Goal: Information Seeking & Learning: Learn about a topic

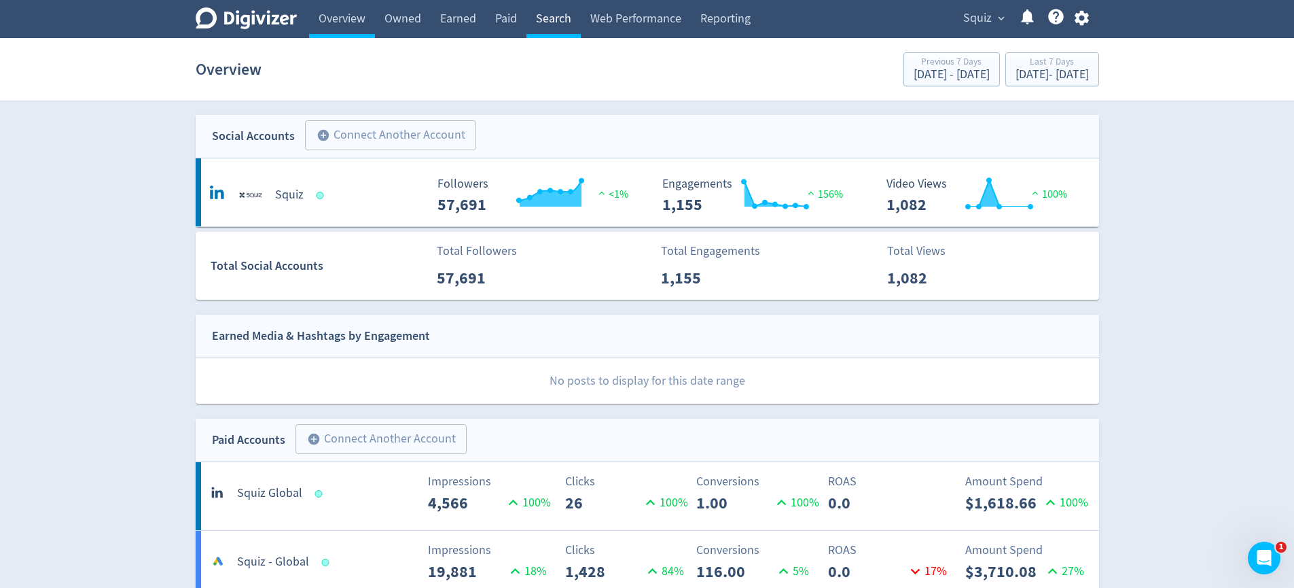
click at [560, 24] on link "Search" at bounding box center [554, 19] width 54 height 38
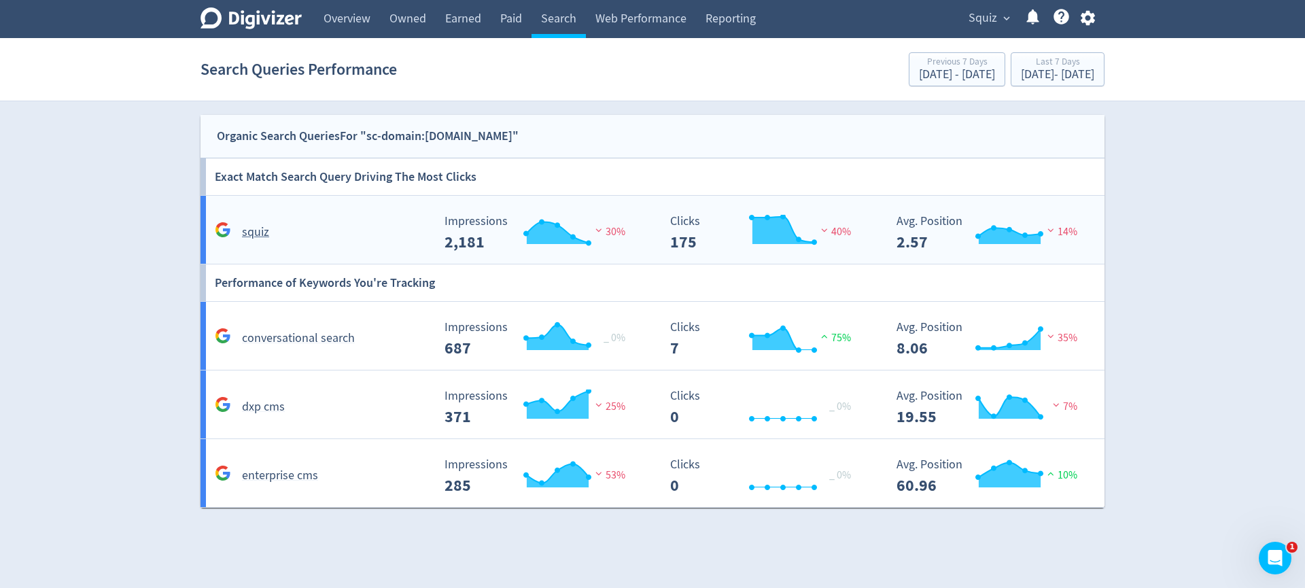
click at [287, 239] on div "squiz" at bounding box center [321, 232] width 221 height 21
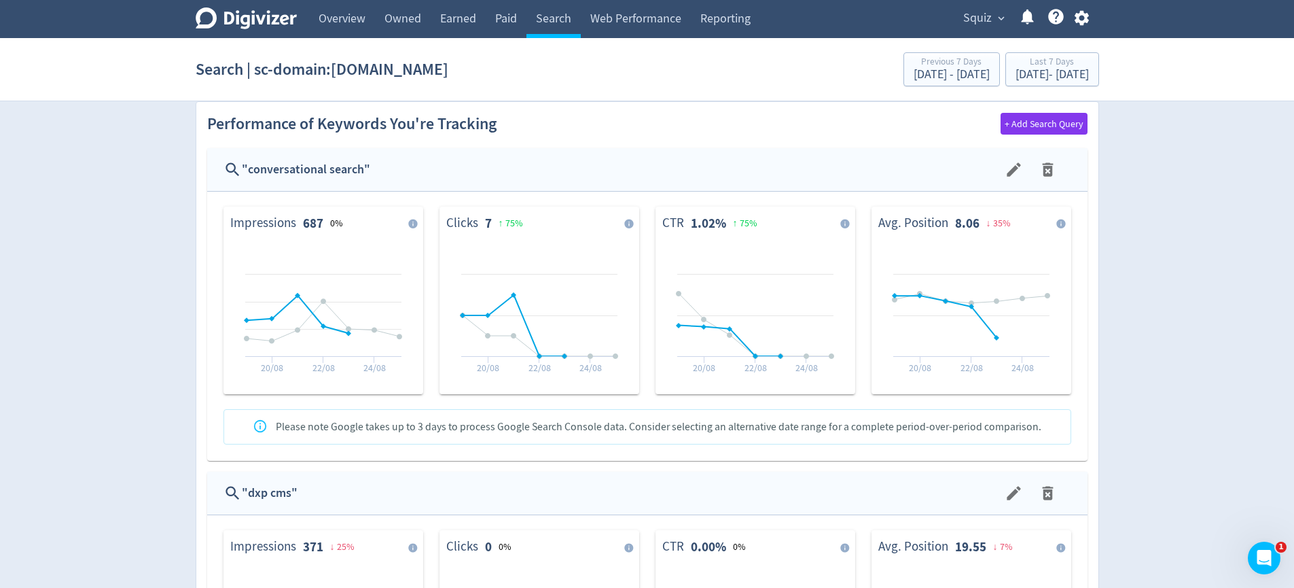
scroll to position [845, 0]
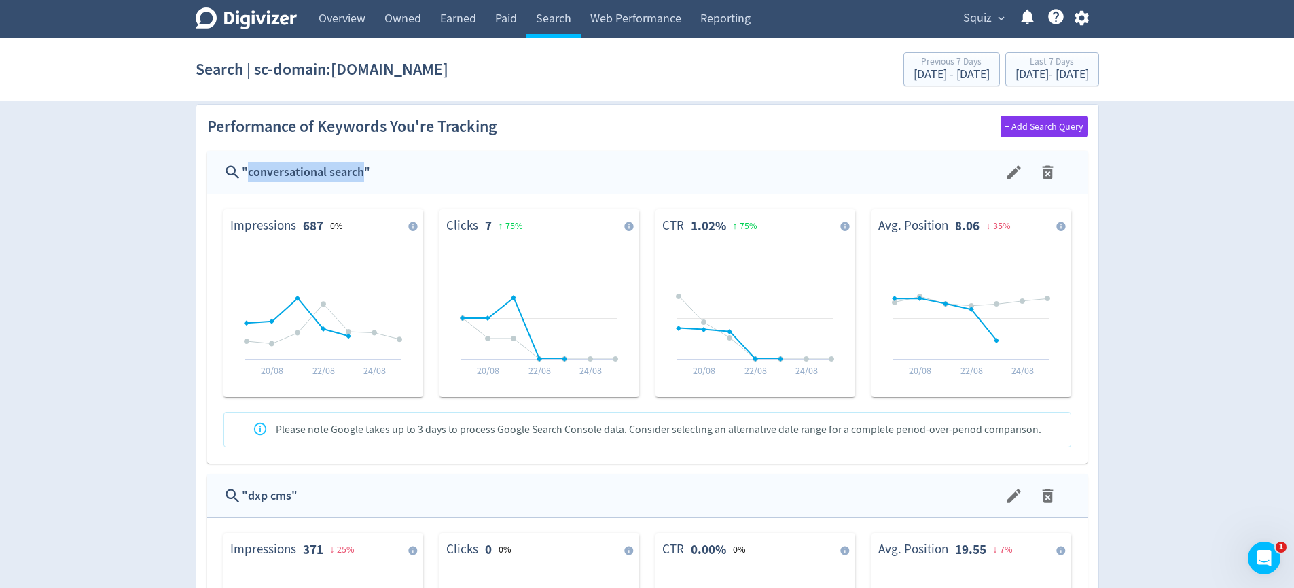
drag, startPoint x: 363, startPoint y: 174, endPoint x: 275, endPoint y: 175, distance: 87.7
click at [249, 170] on div "" conversational search "" at bounding box center [623, 172] width 762 height 20
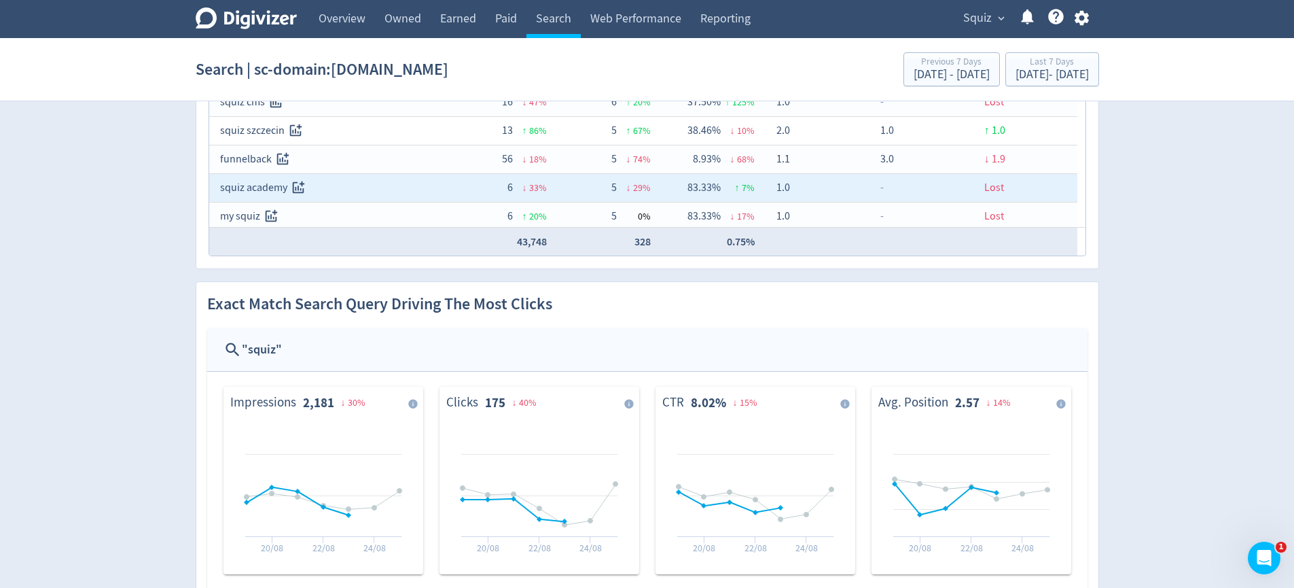
scroll to position [0, 0]
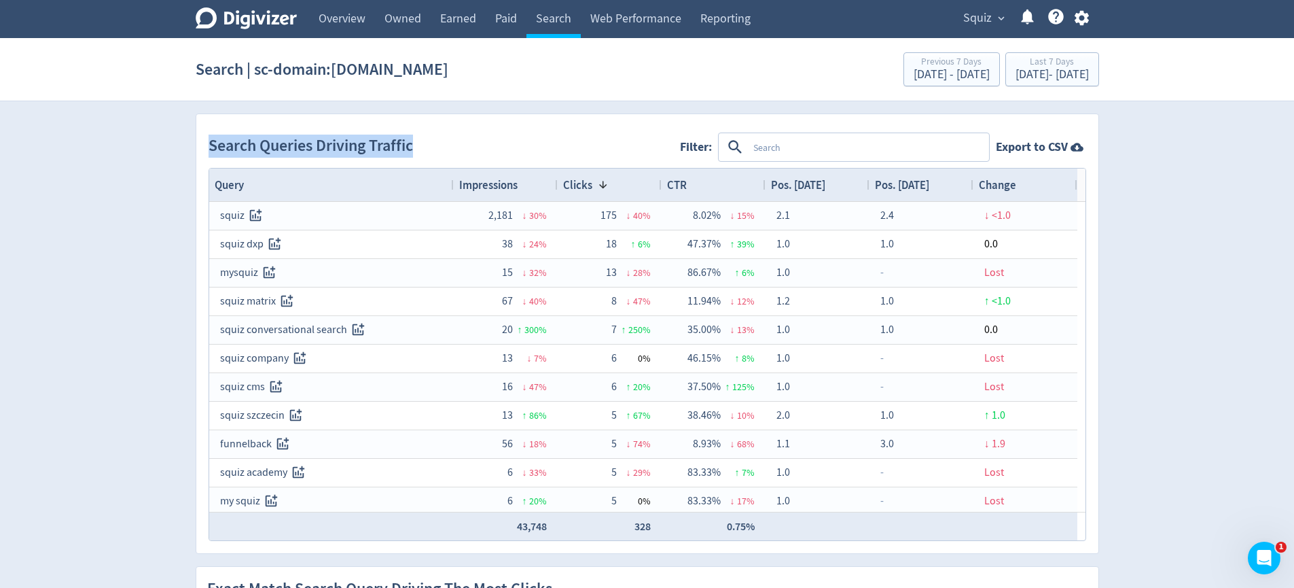
drag, startPoint x: 213, startPoint y: 147, endPoint x: 423, endPoint y: 147, distance: 210.6
click at [423, 147] on div "Search Queries Driving Traffic Filter: Export to CSV" at bounding box center [648, 146] width 878 height 41
click at [804, 142] on textarea at bounding box center [868, 147] width 240 height 25
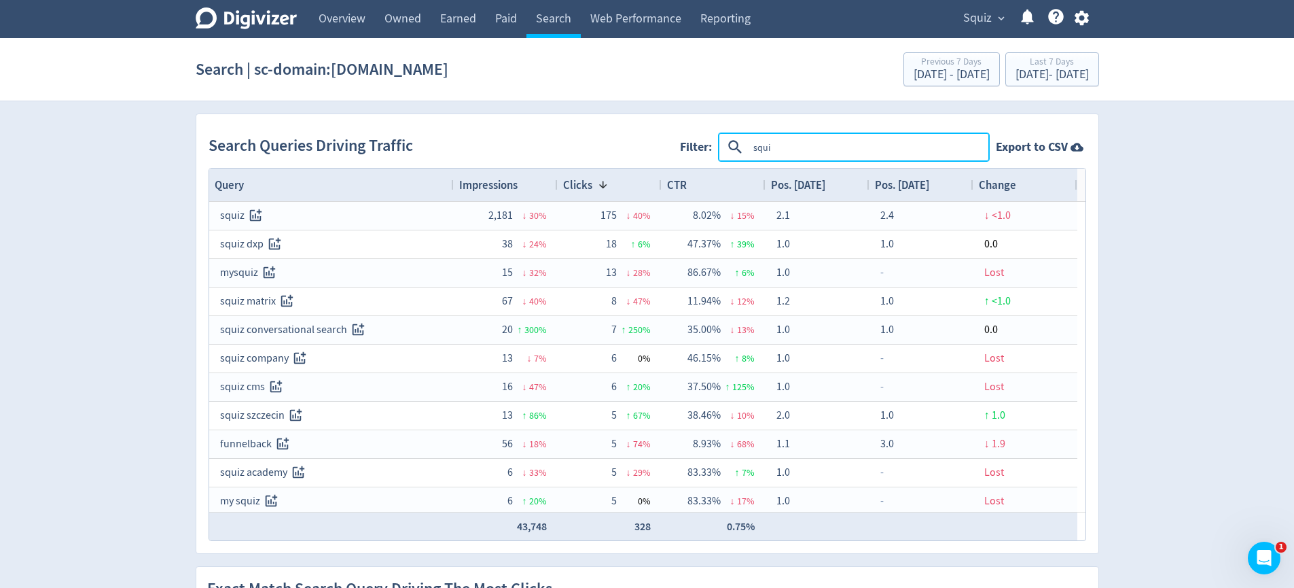
type textarea "squiz"
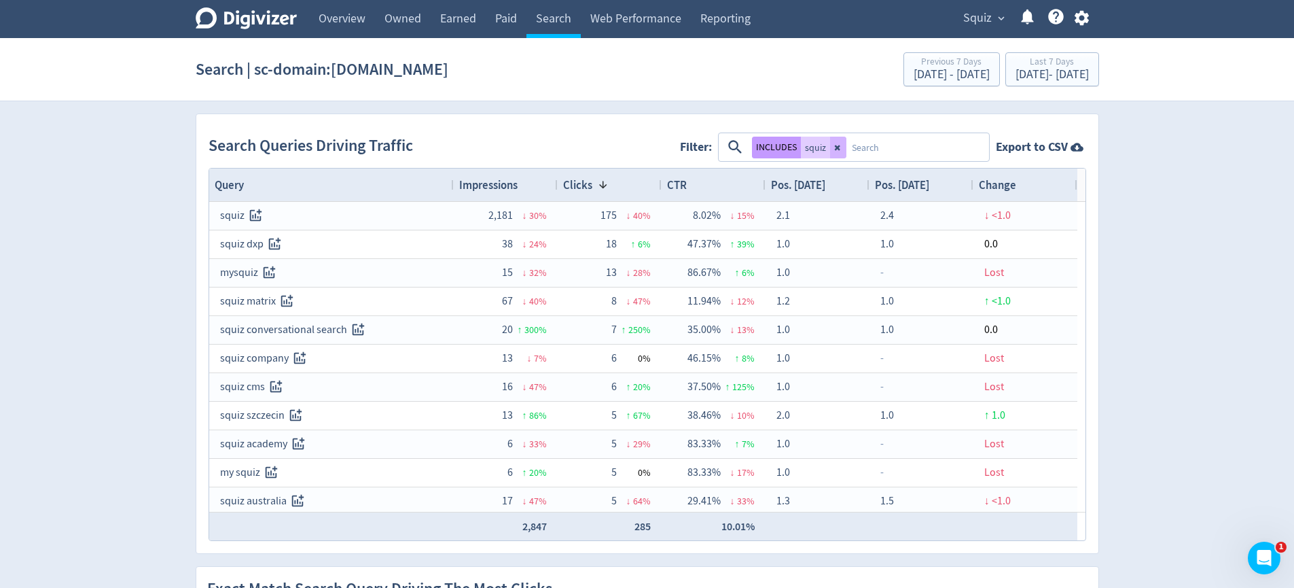
click at [783, 147] on button "INCLUDES" at bounding box center [776, 148] width 49 height 22
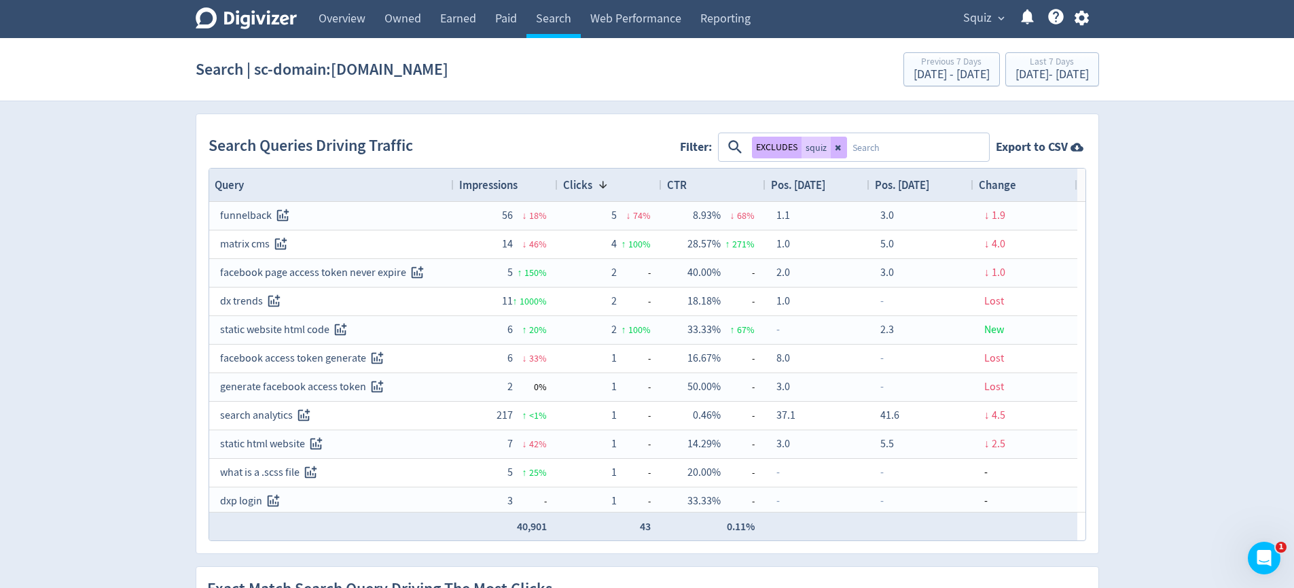
click at [508, 186] on span "Impressions" at bounding box center [488, 184] width 58 height 15
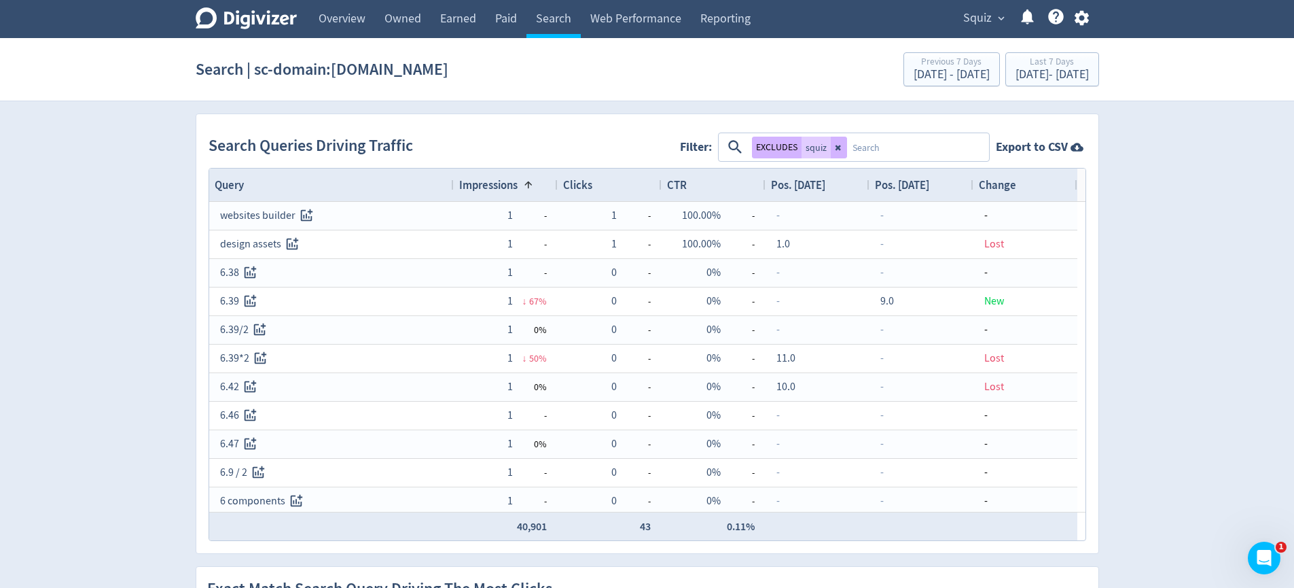
click at [509, 183] on span "Impressions" at bounding box center [488, 184] width 58 height 15
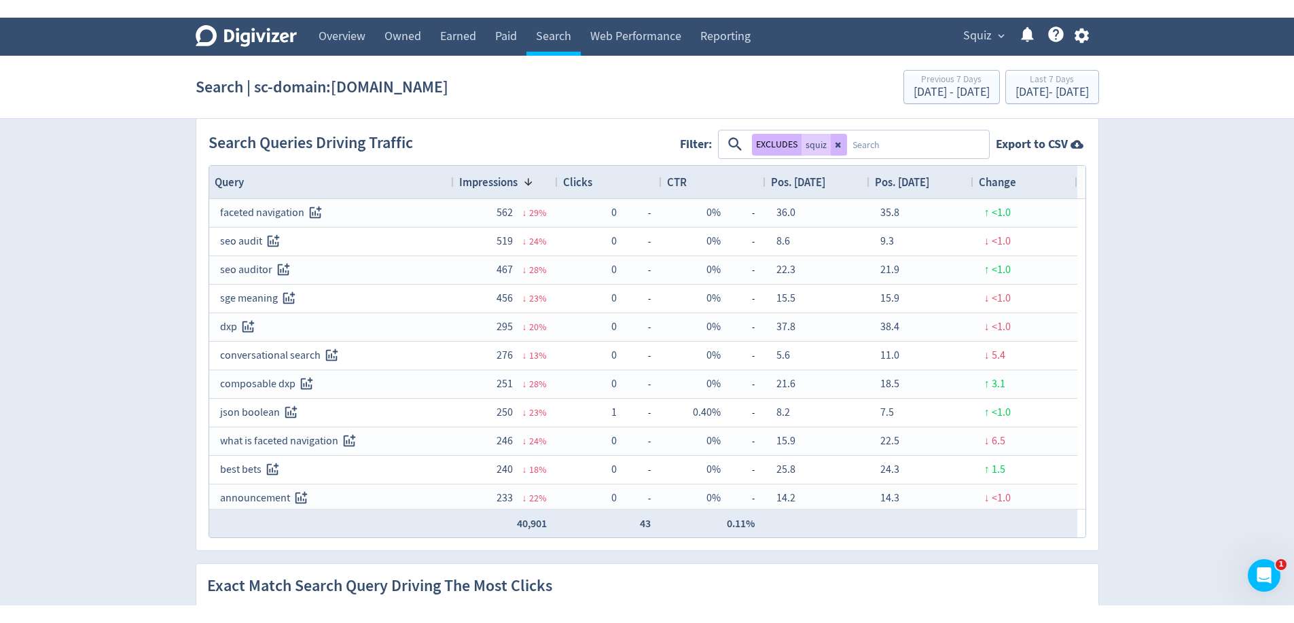
scroll to position [24, 0]
